Goal: Check status: Check status

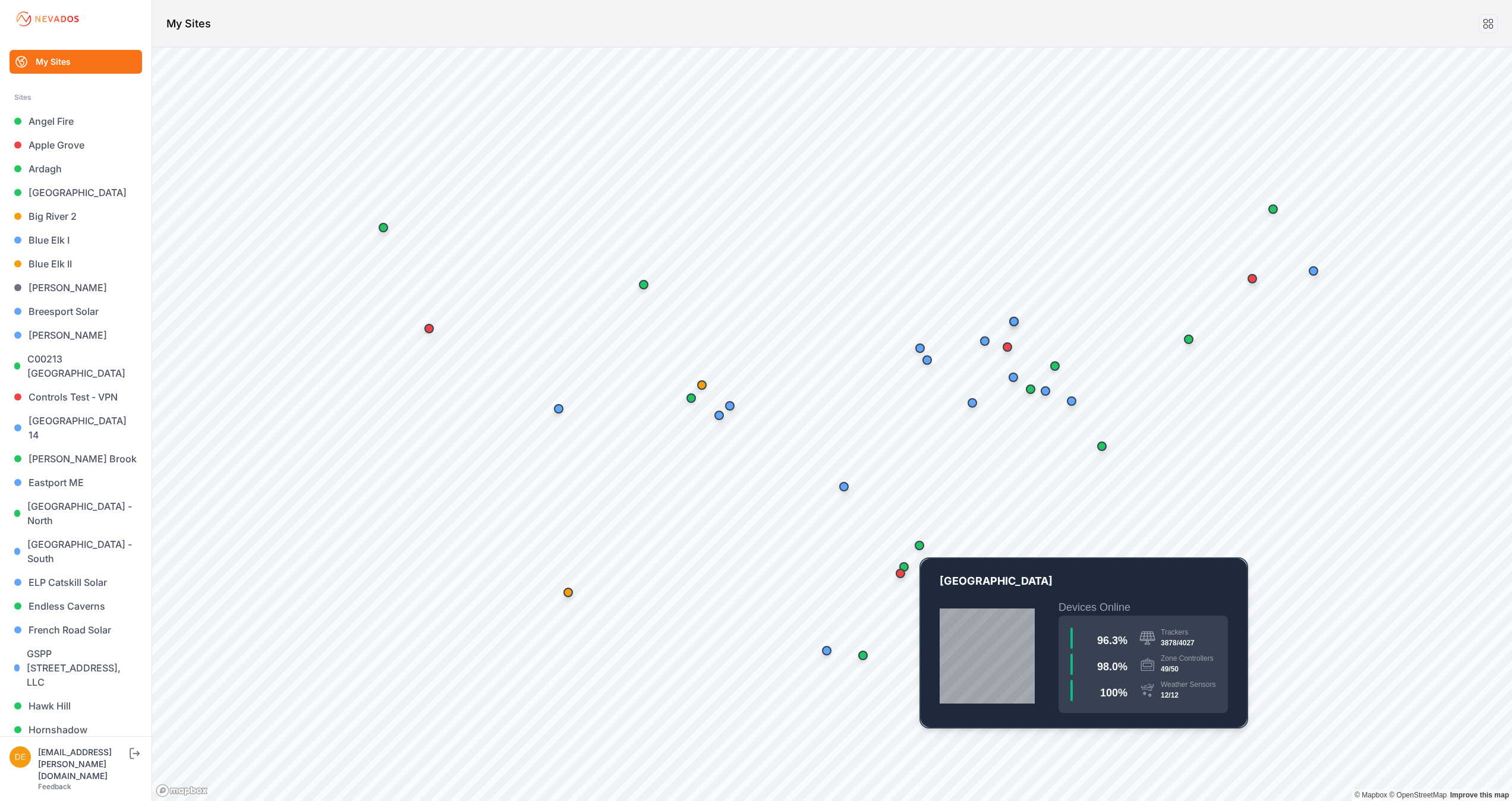
click at [918, 543] on div "Map marker" at bounding box center [919, 545] width 9 height 9
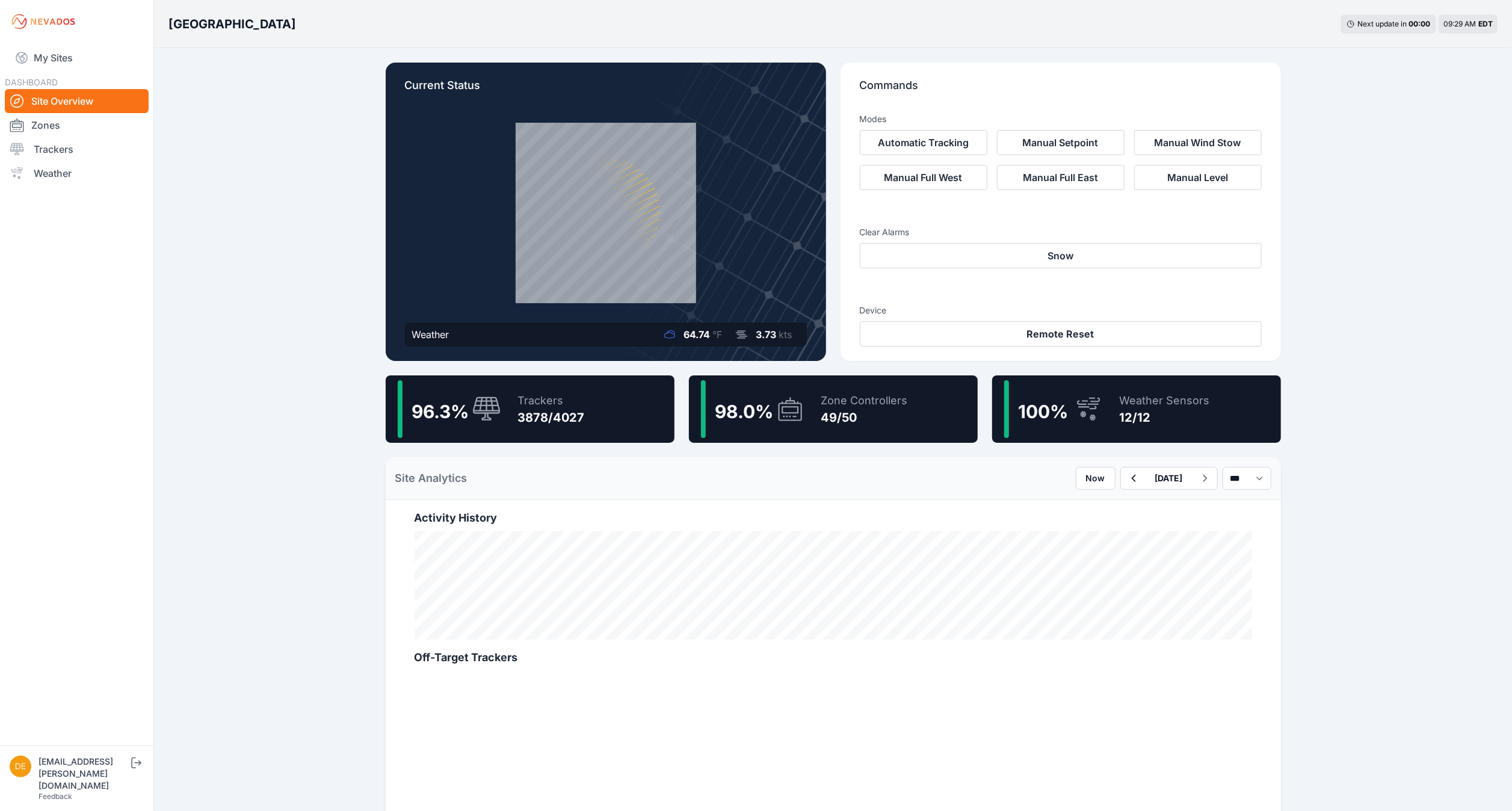
click at [576, 397] on div "Trackers" at bounding box center [552, 401] width 67 height 17
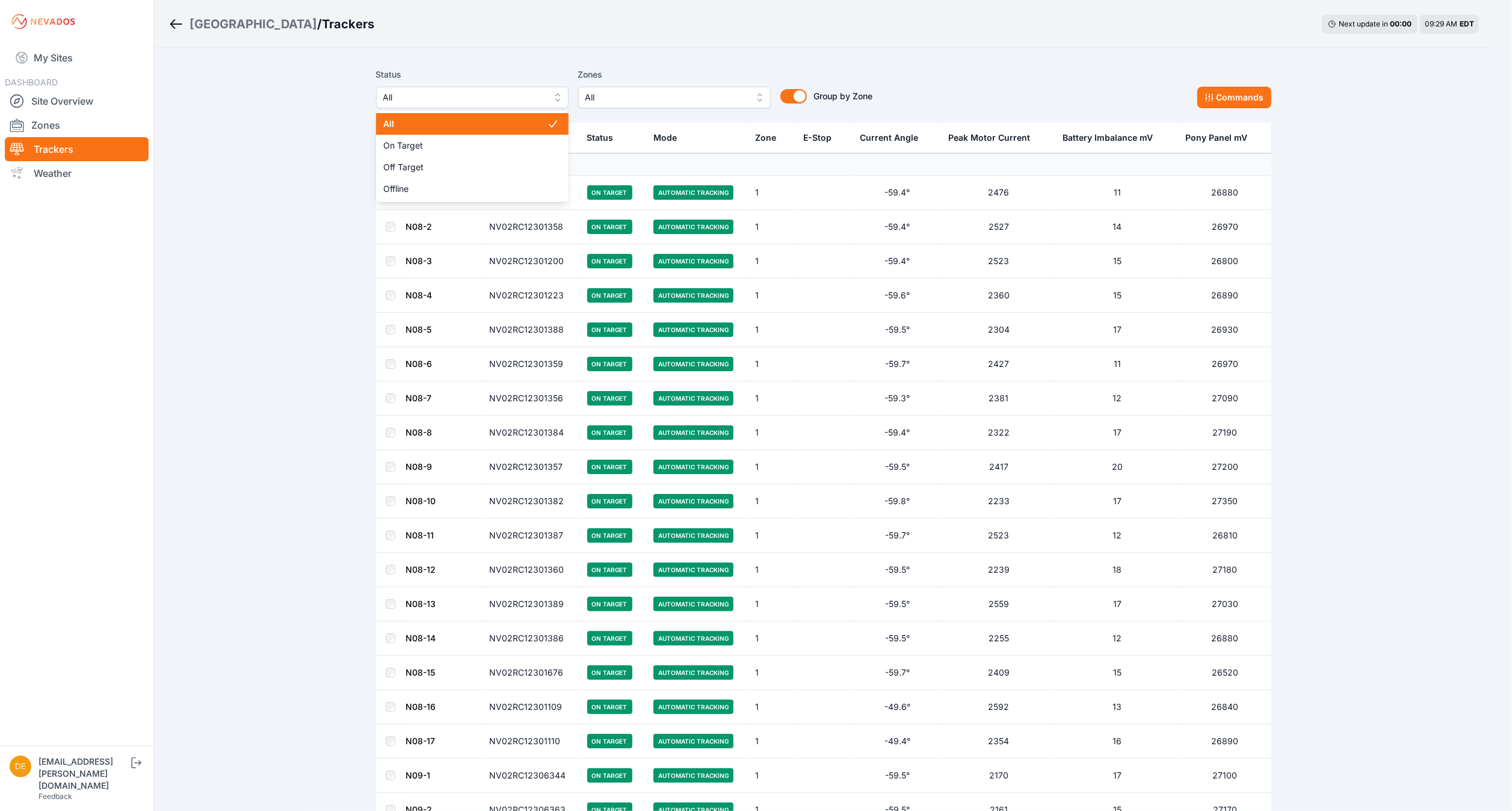
click at [493, 95] on span "All" at bounding box center [464, 97] width 162 height 15
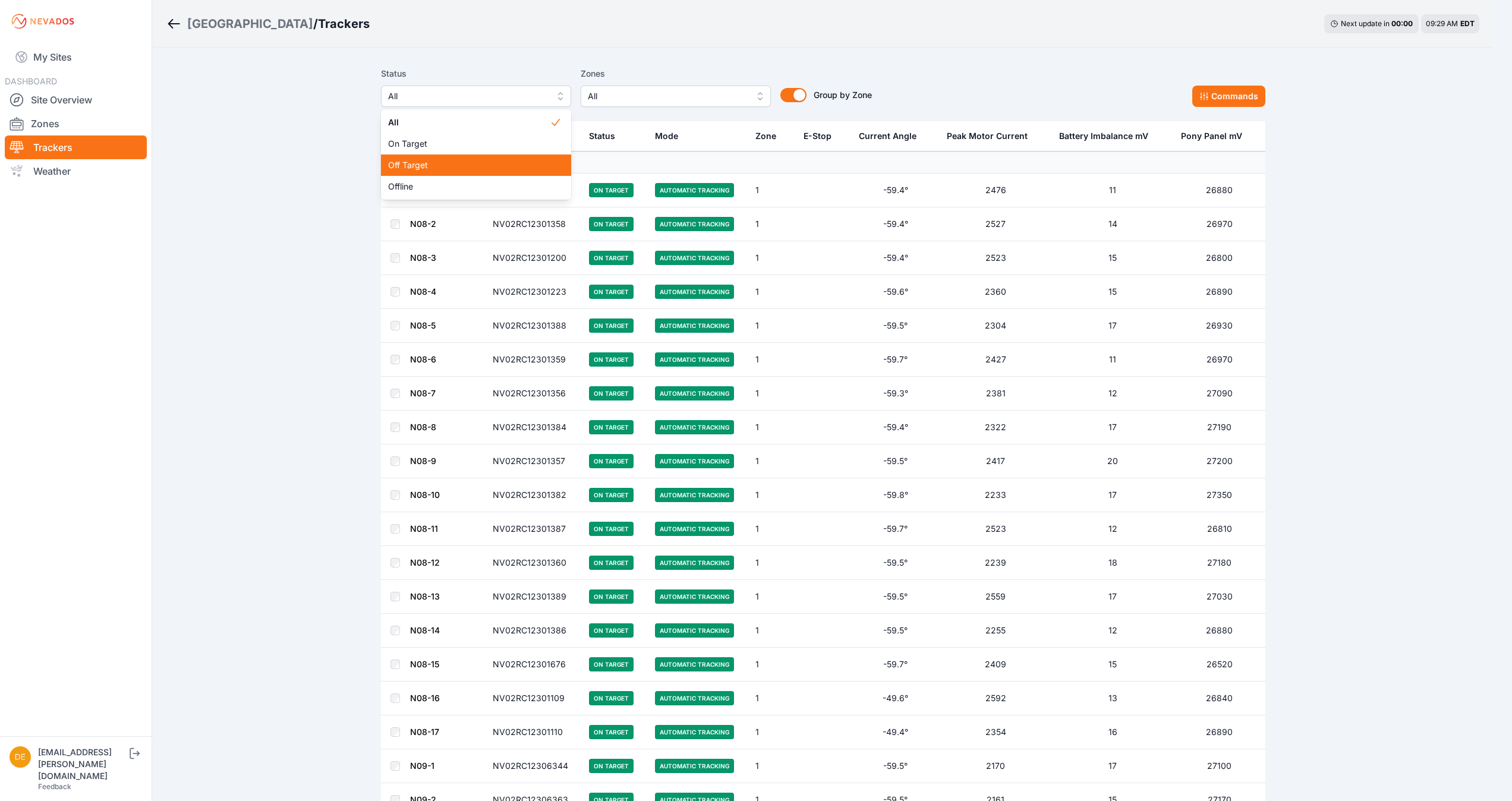
click at [462, 162] on span "Off Target" at bounding box center [468, 165] width 162 height 12
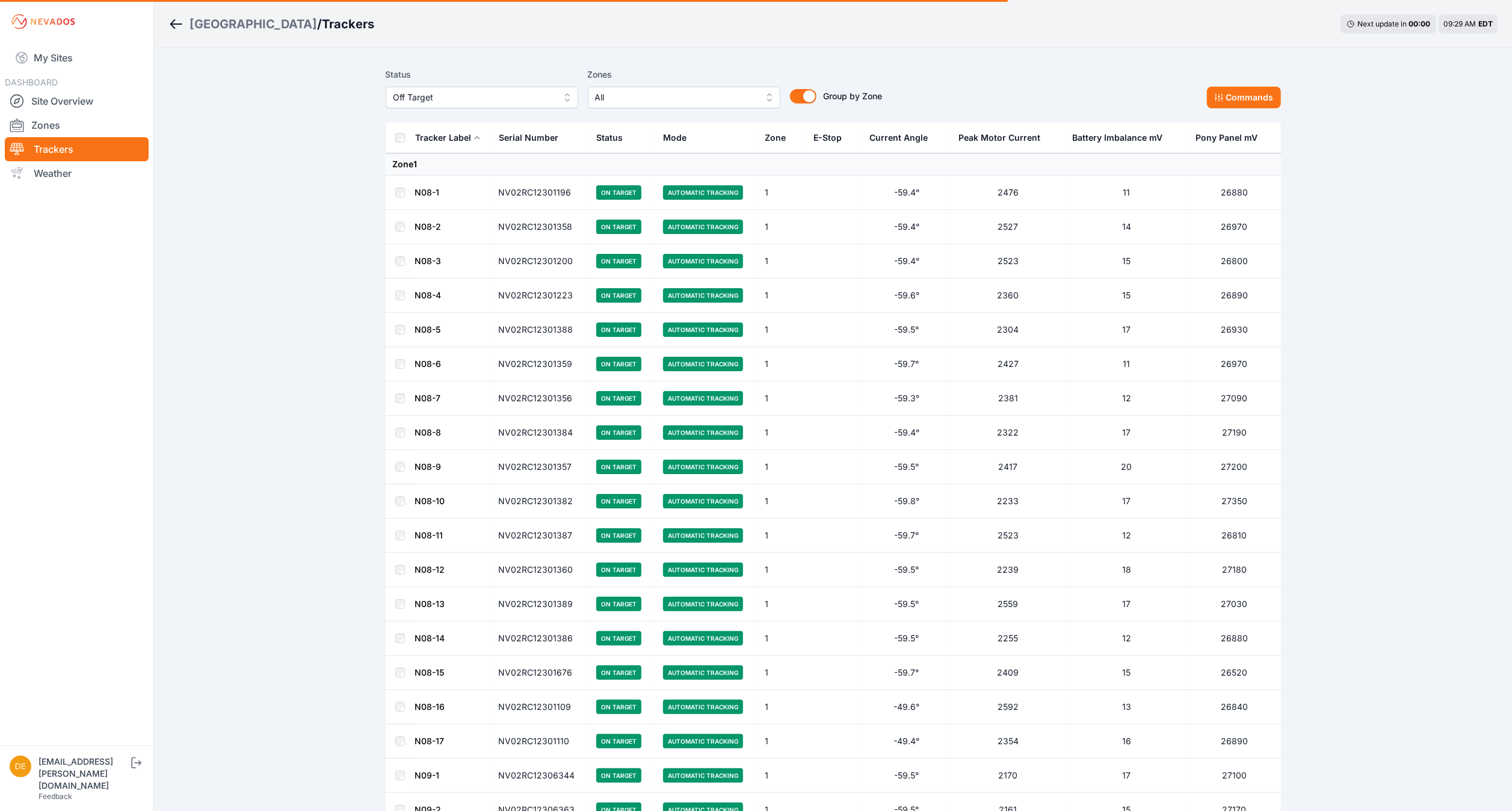
click at [469, 97] on span "Off Target" at bounding box center [473, 97] width 162 height 15
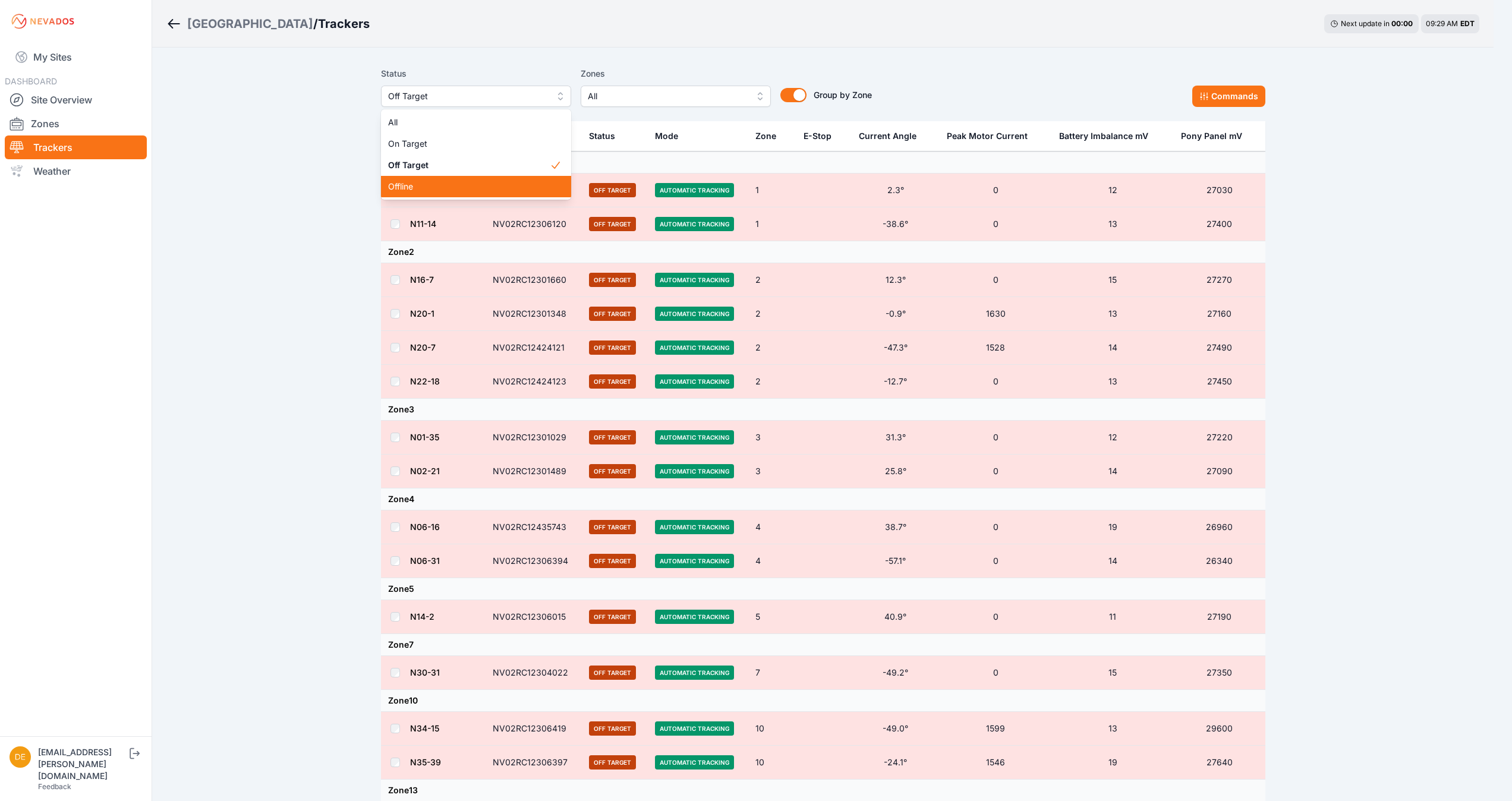
click at [415, 188] on span "Offline" at bounding box center [468, 187] width 162 height 12
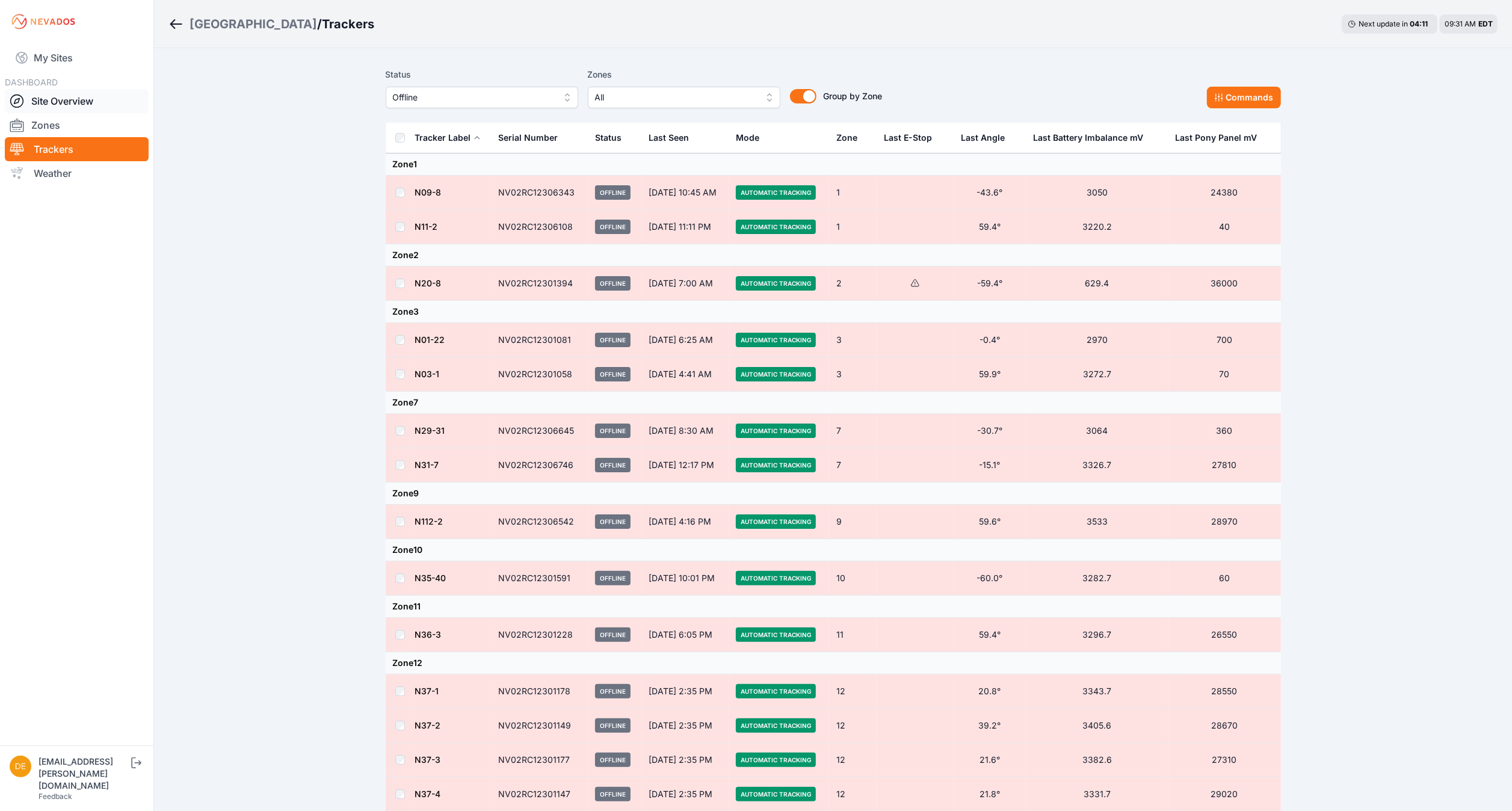
click at [82, 93] on link "Site Overview" at bounding box center [76, 101] width 143 height 24
